Goal: Task Accomplishment & Management: Use online tool/utility

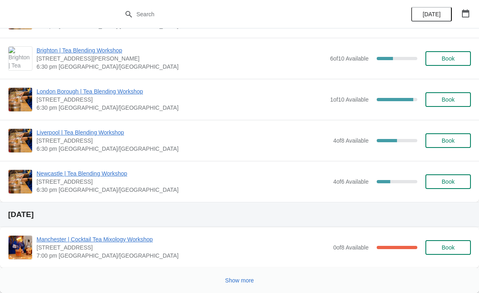
scroll to position [843, 0]
click at [244, 277] on span "Show more" at bounding box center [239, 280] width 29 height 6
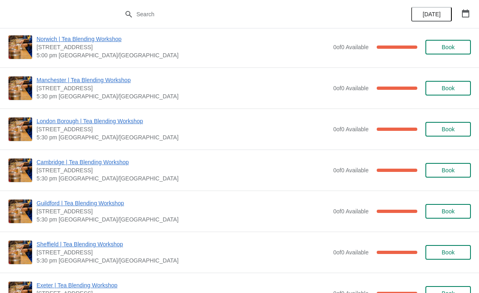
scroll to position [1954, 0]
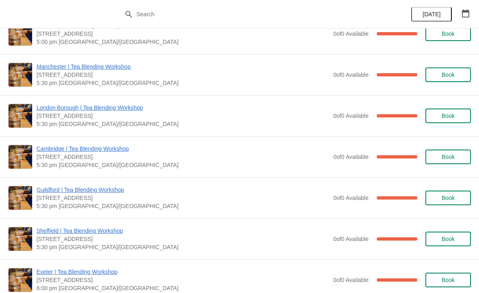
click at [115, 234] on span "Sheffield | Tea Blending Workshop" at bounding box center [183, 231] width 293 height 8
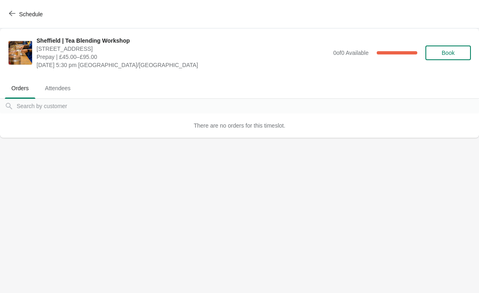
click at [58, 91] on span "Attendees" at bounding box center [58, 88] width 39 height 15
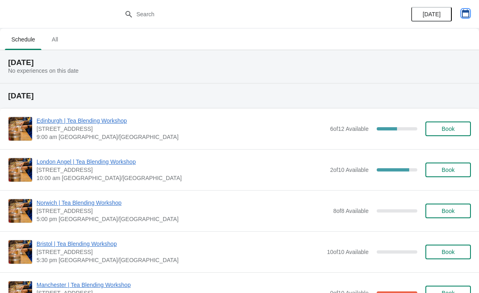
click at [472, 13] on button "button" at bounding box center [465, 13] width 15 height 15
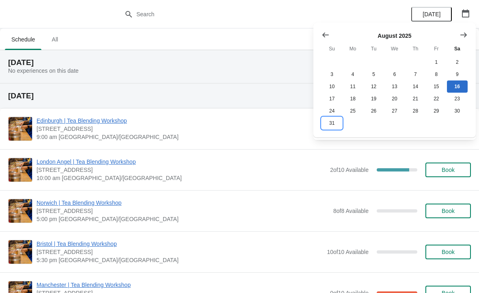
click at [331, 129] on button "31" at bounding box center [332, 123] width 21 height 12
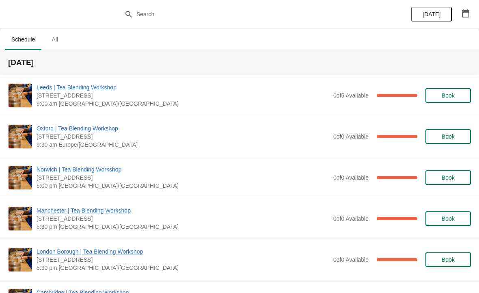
click at [49, 39] on span "All" at bounding box center [55, 39] width 20 height 15
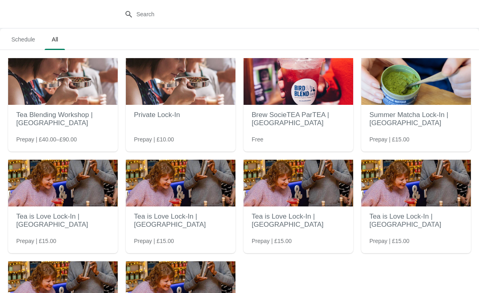
click at [151, 123] on h2 "Private Lock-In" at bounding box center [180, 115] width 93 height 16
